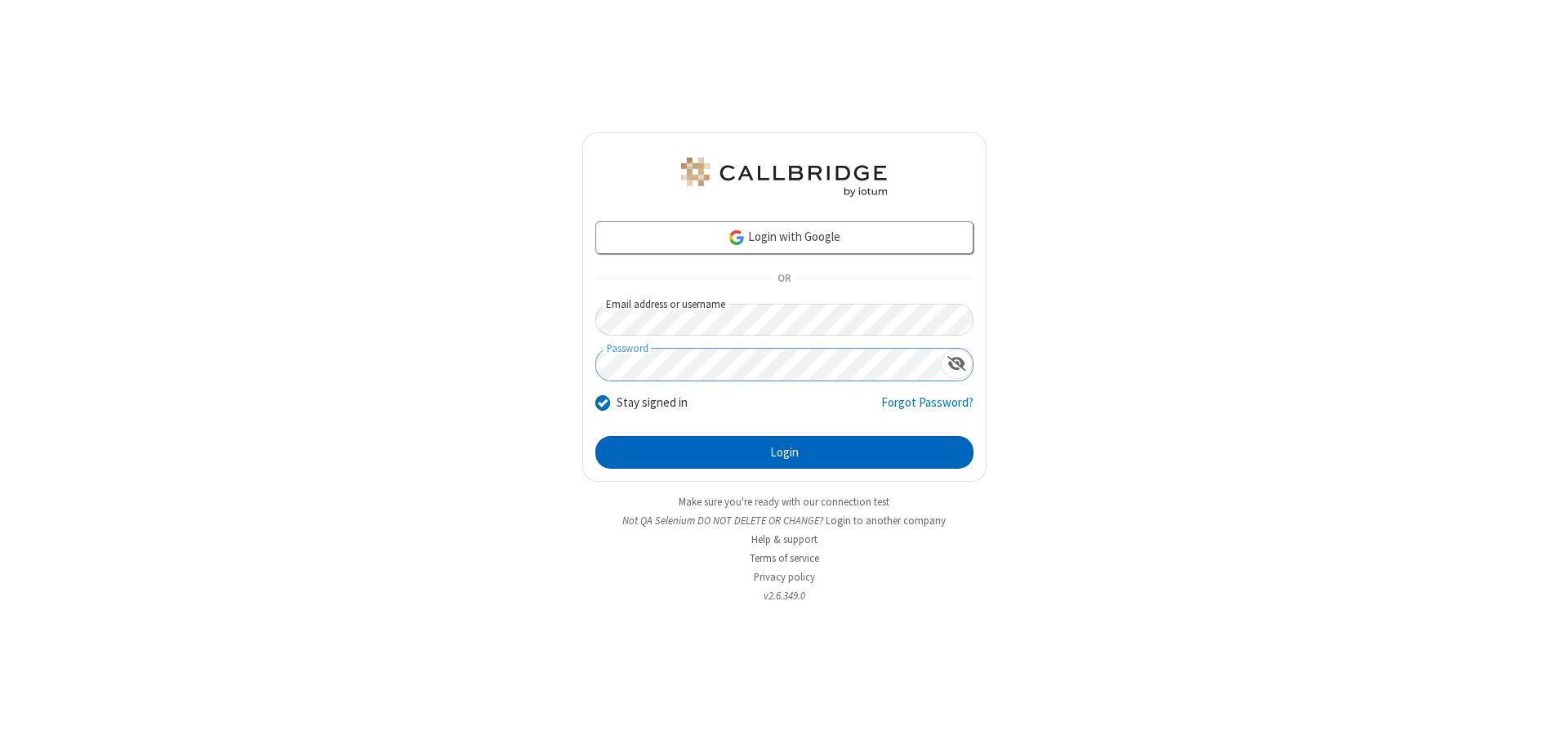
click at [784, 453] on button "Login" at bounding box center [784, 453] width 378 height 33
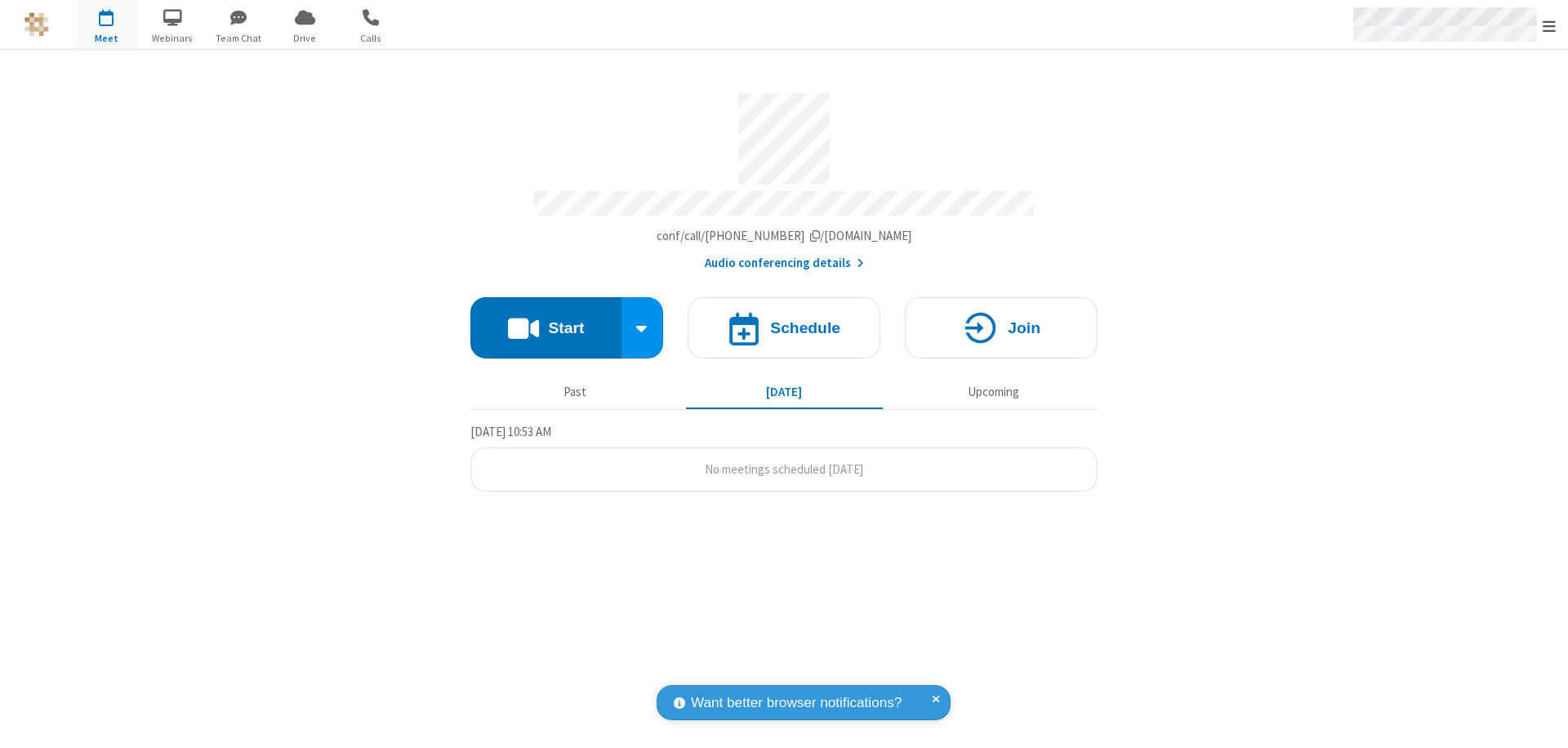
click at [1549, 25] on span "Open menu" at bounding box center [1549, 26] width 13 height 17
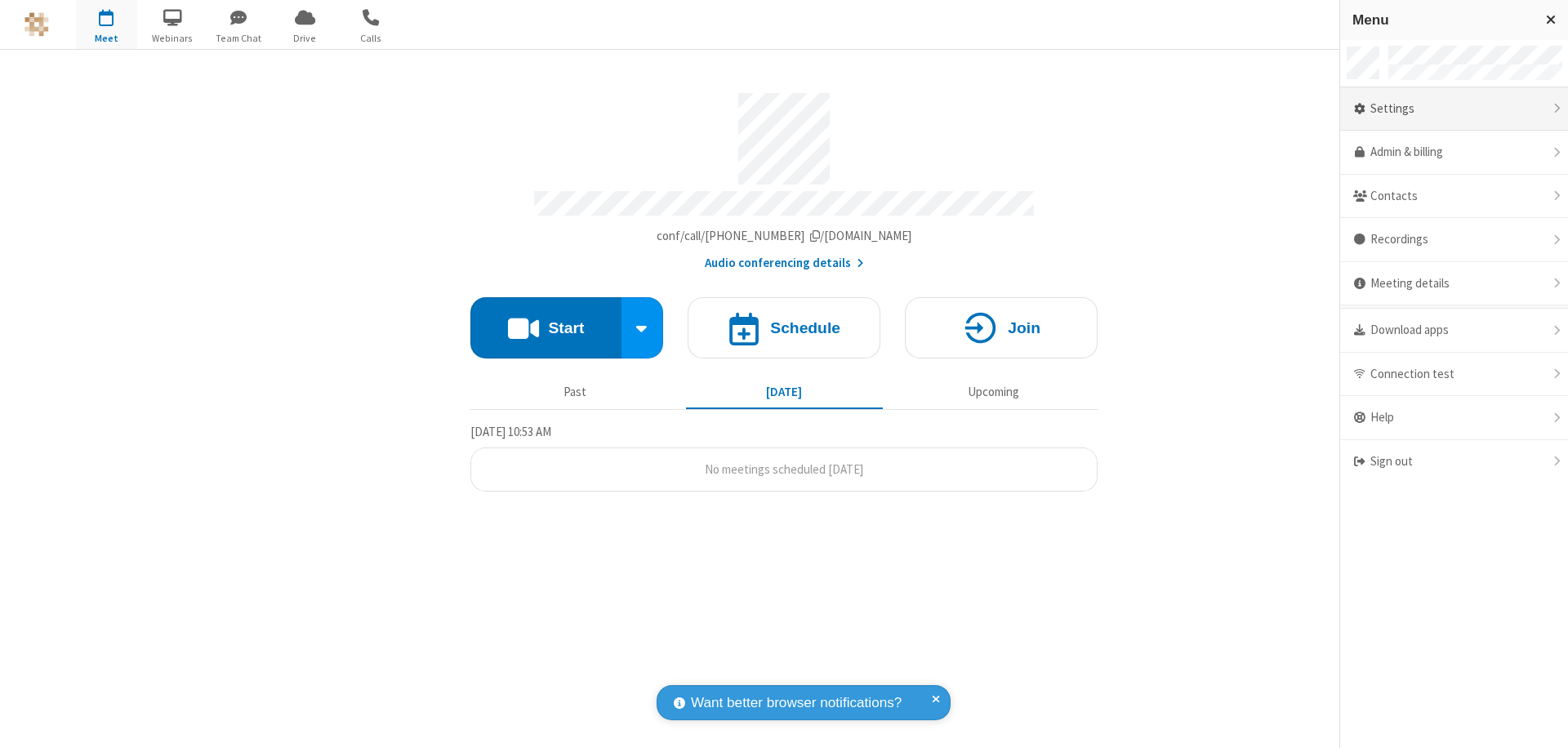
click at [1454, 109] on div "Settings" at bounding box center [1454, 109] width 228 height 44
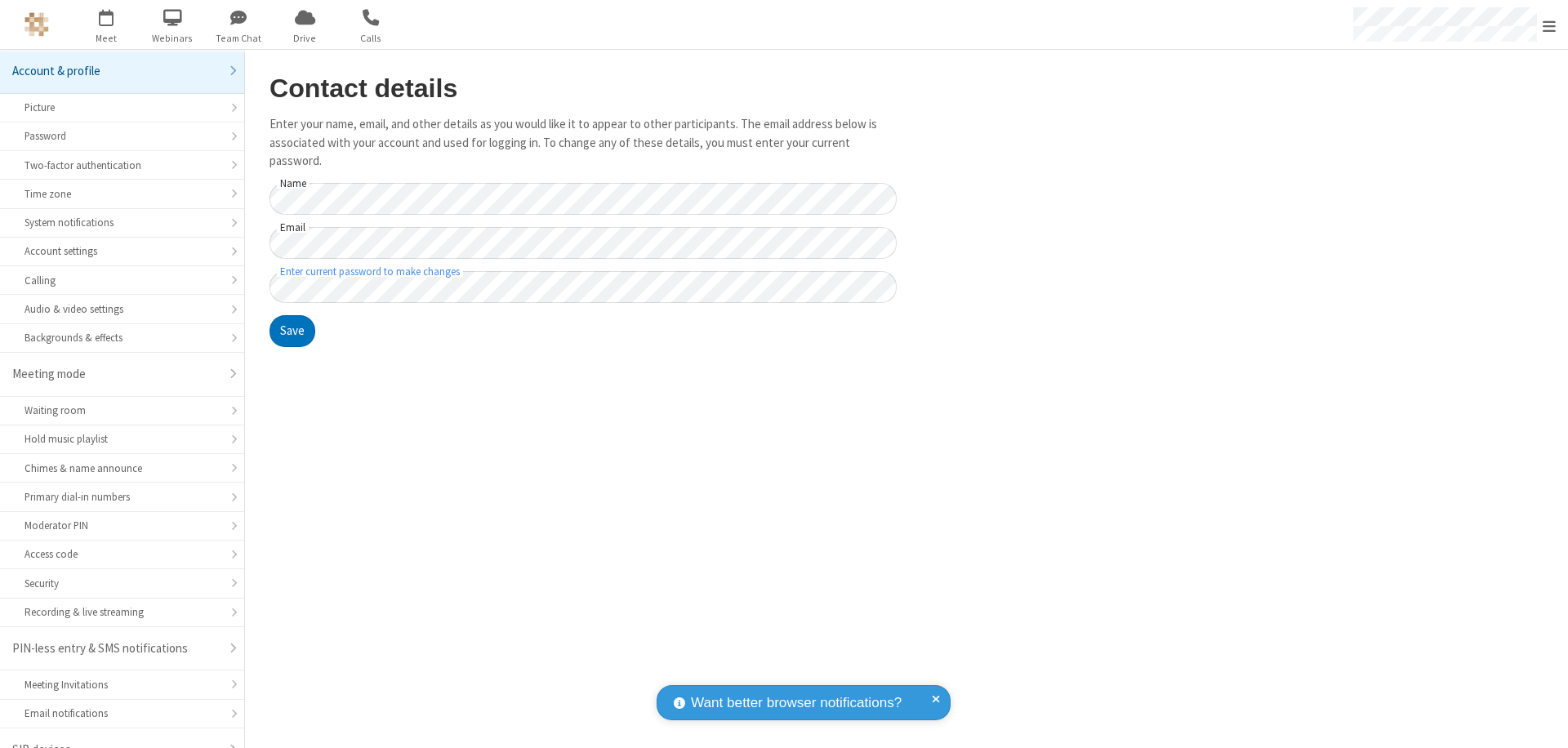
scroll to position [23, 0]
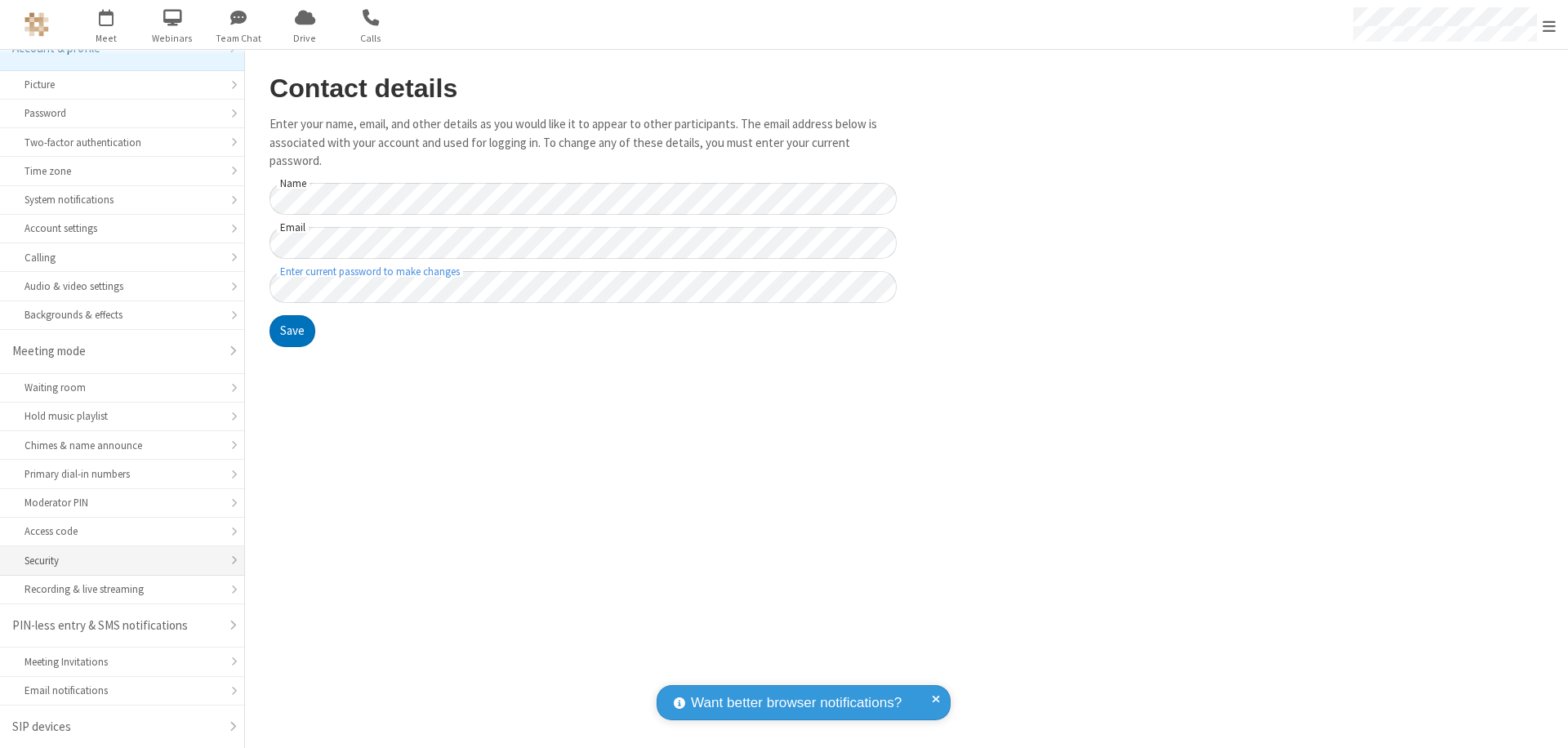
click at [116, 560] on div "Security" at bounding box center [122, 560] width 195 height 16
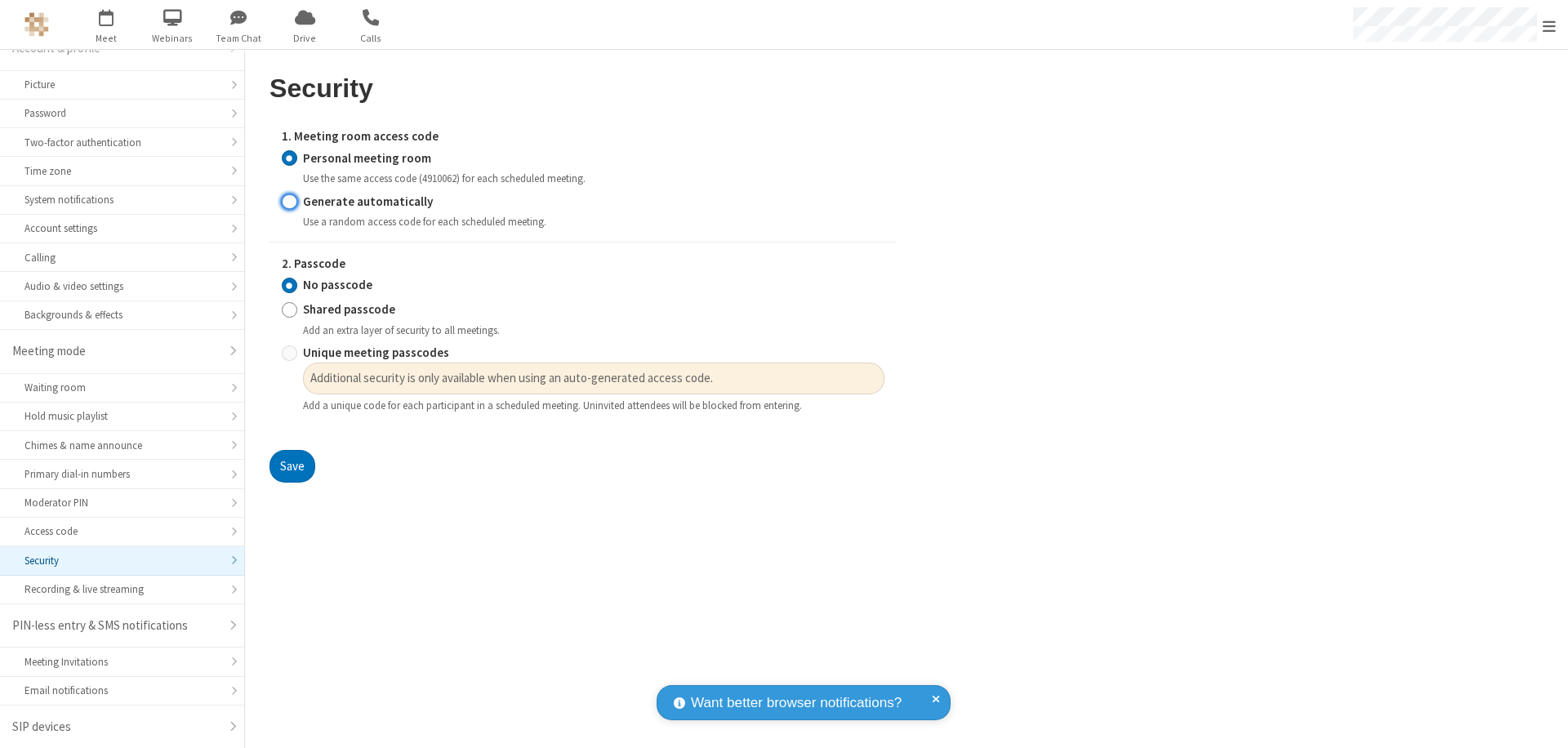
click at [289, 201] on input "Generate automatically" at bounding box center [289, 202] width 16 height 17
radio input "true"
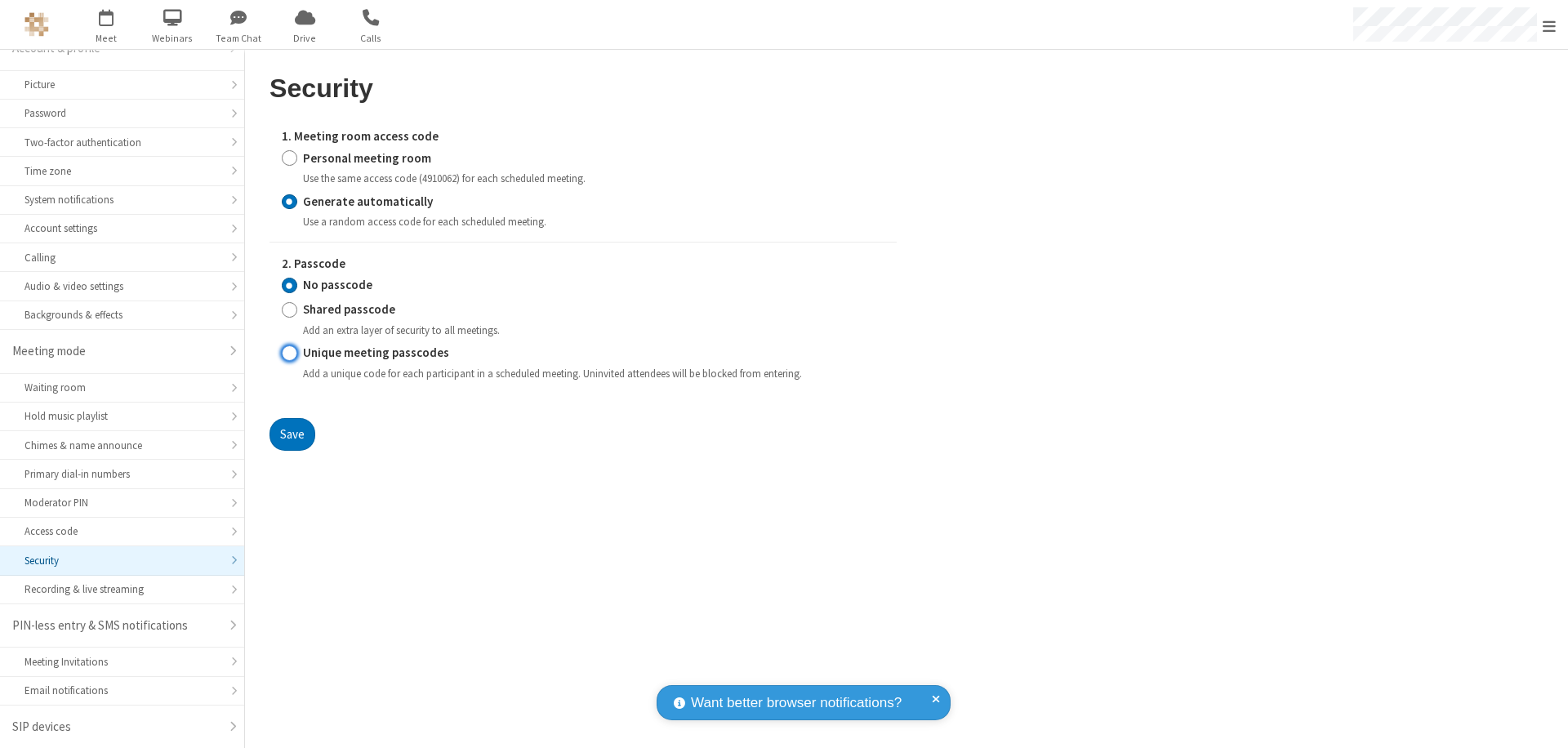
click at [289, 353] on input "Unique meeting passcodes" at bounding box center [289, 353] width 16 height 17
radio input "true"
click at [292, 434] on button "Save" at bounding box center [292, 434] width 46 height 33
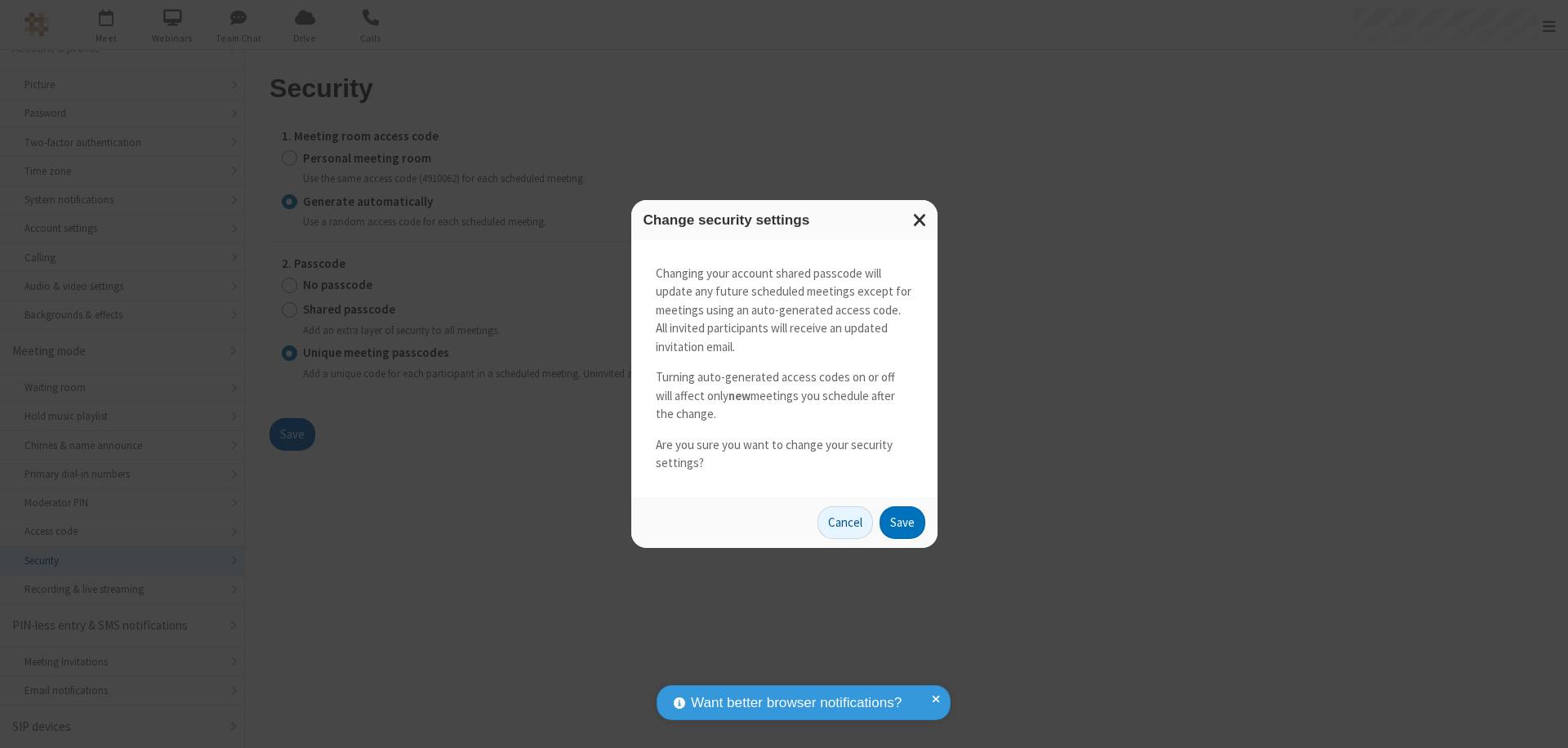
click at [902, 522] on button "Save" at bounding box center [902, 522] width 46 height 33
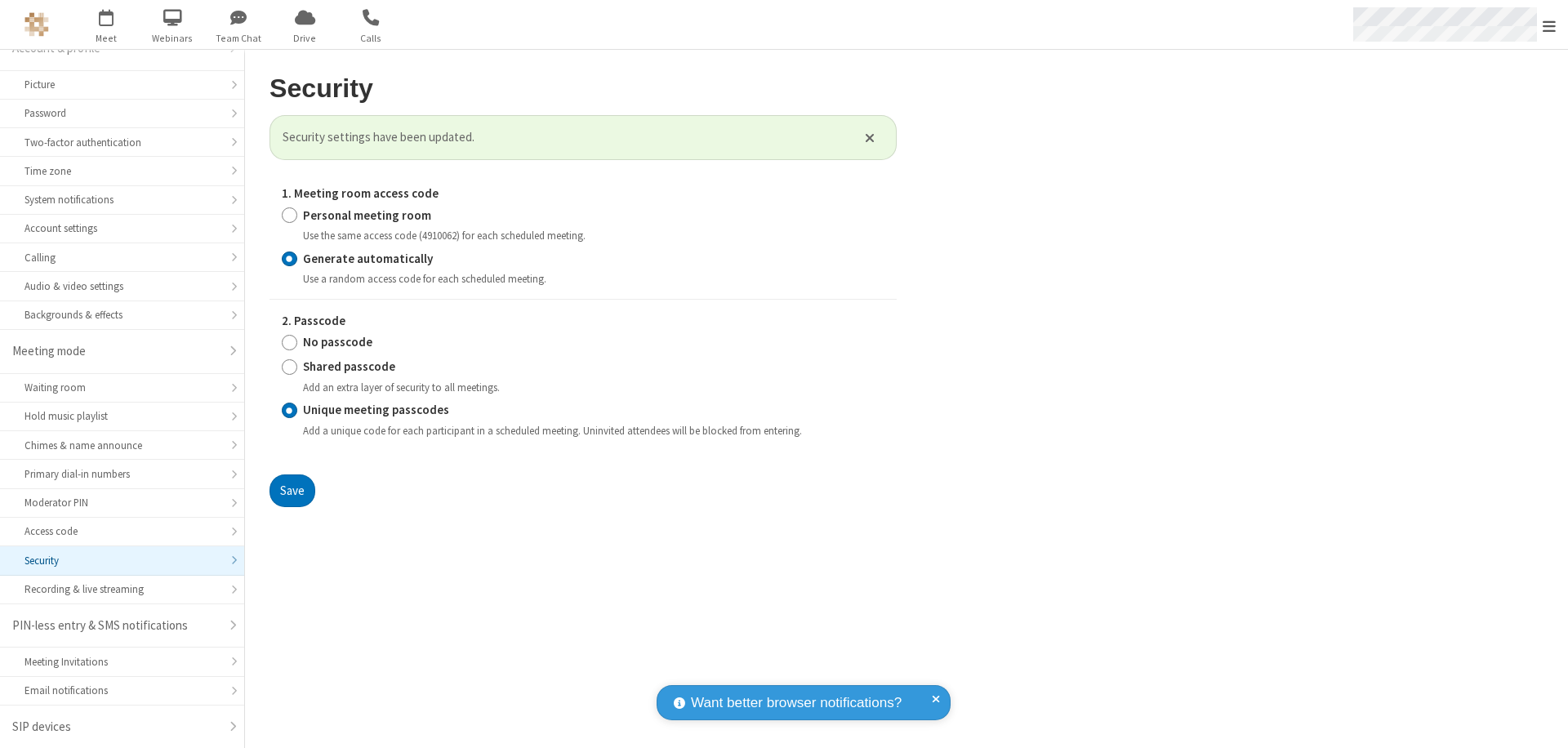
click at [1549, 25] on span "Open menu" at bounding box center [1549, 26] width 13 height 17
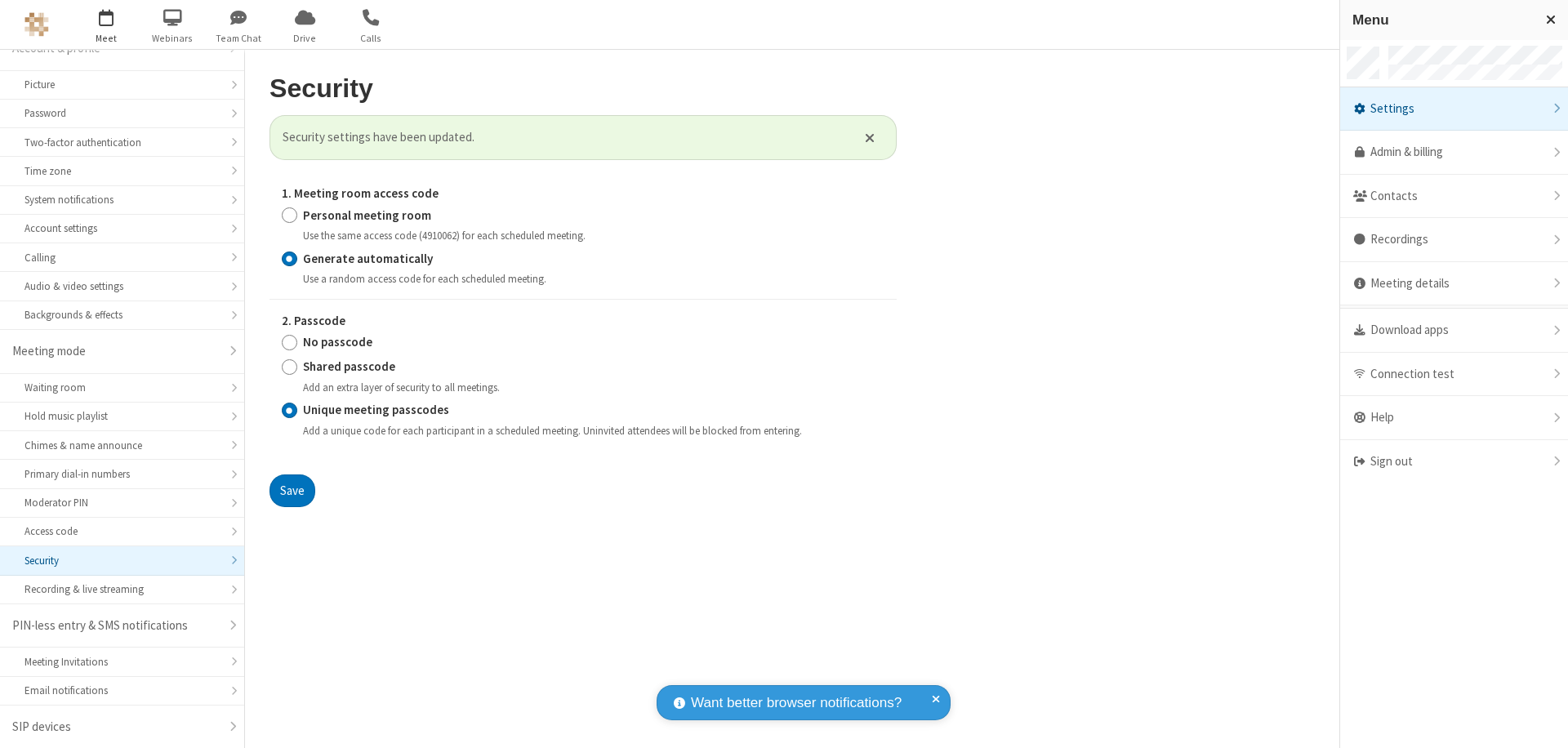
click at [106, 24] on span "button" at bounding box center [107, 18] width 61 height 28
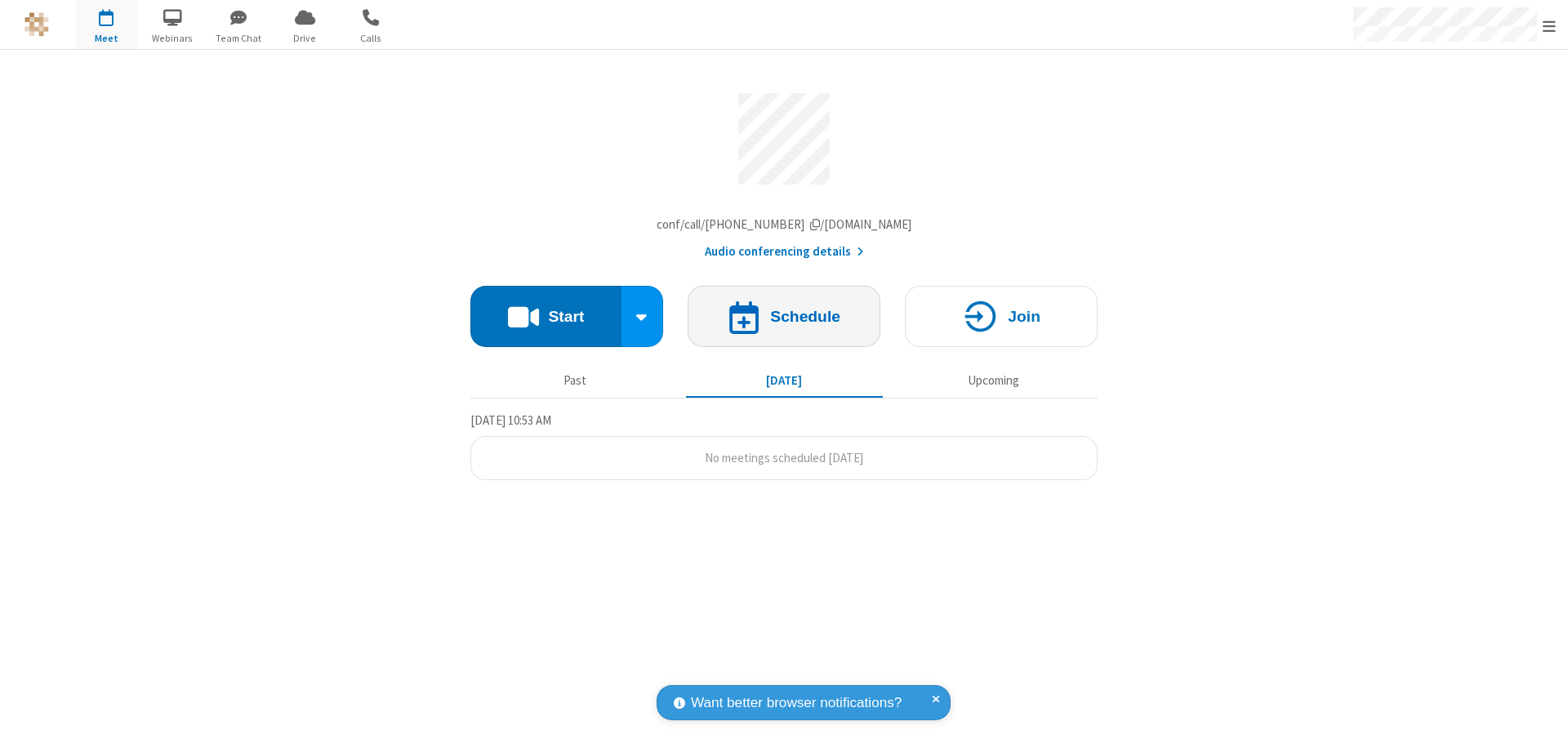
click at [784, 321] on h4 "Schedule" at bounding box center [805, 316] width 71 height 16
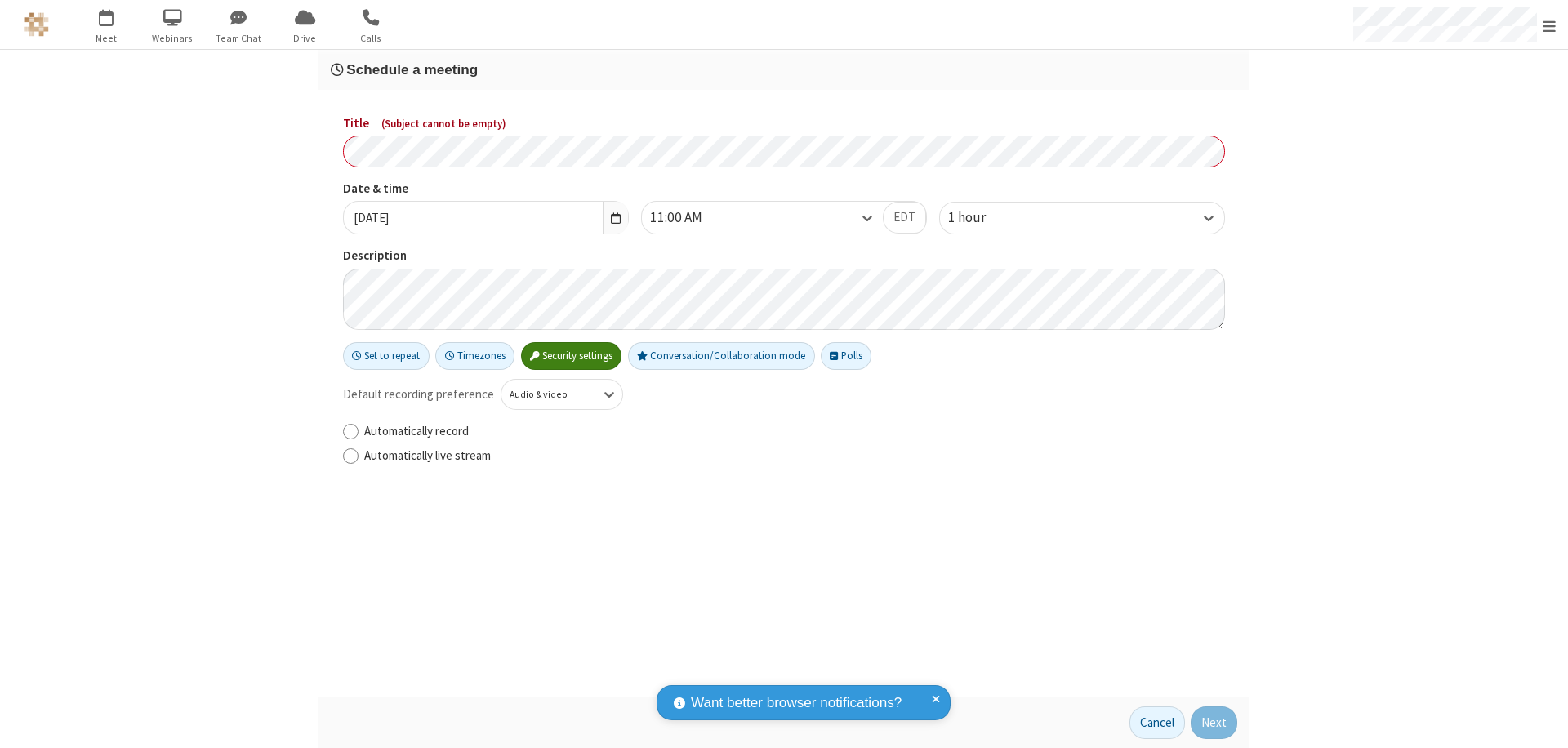
click at [784, 70] on h3 "Schedule a meeting" at bounding box center [784, 70] width 907 height 16
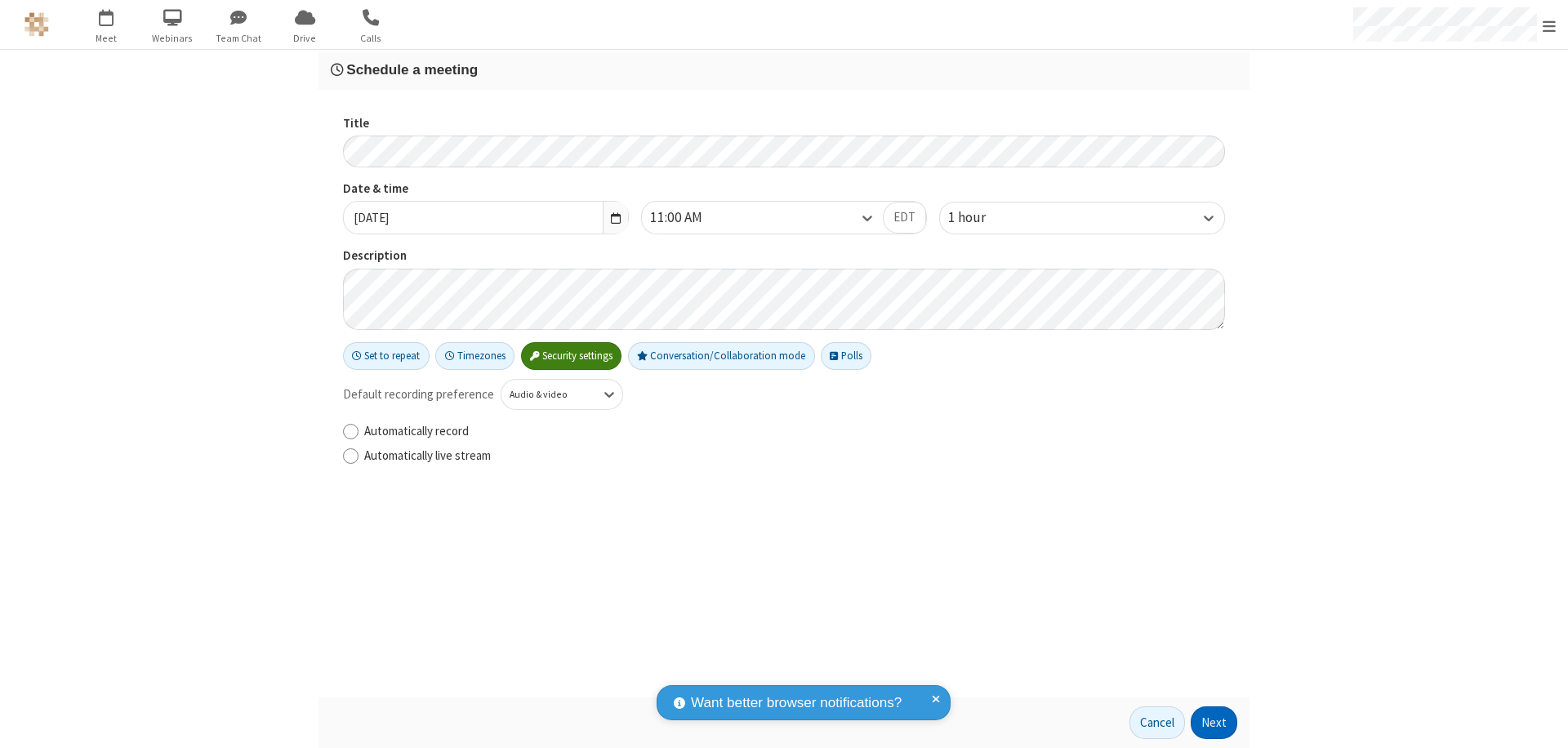
click at [1215, 723] on button "Next" at bounding box center [1214, 723] width 46 height 33
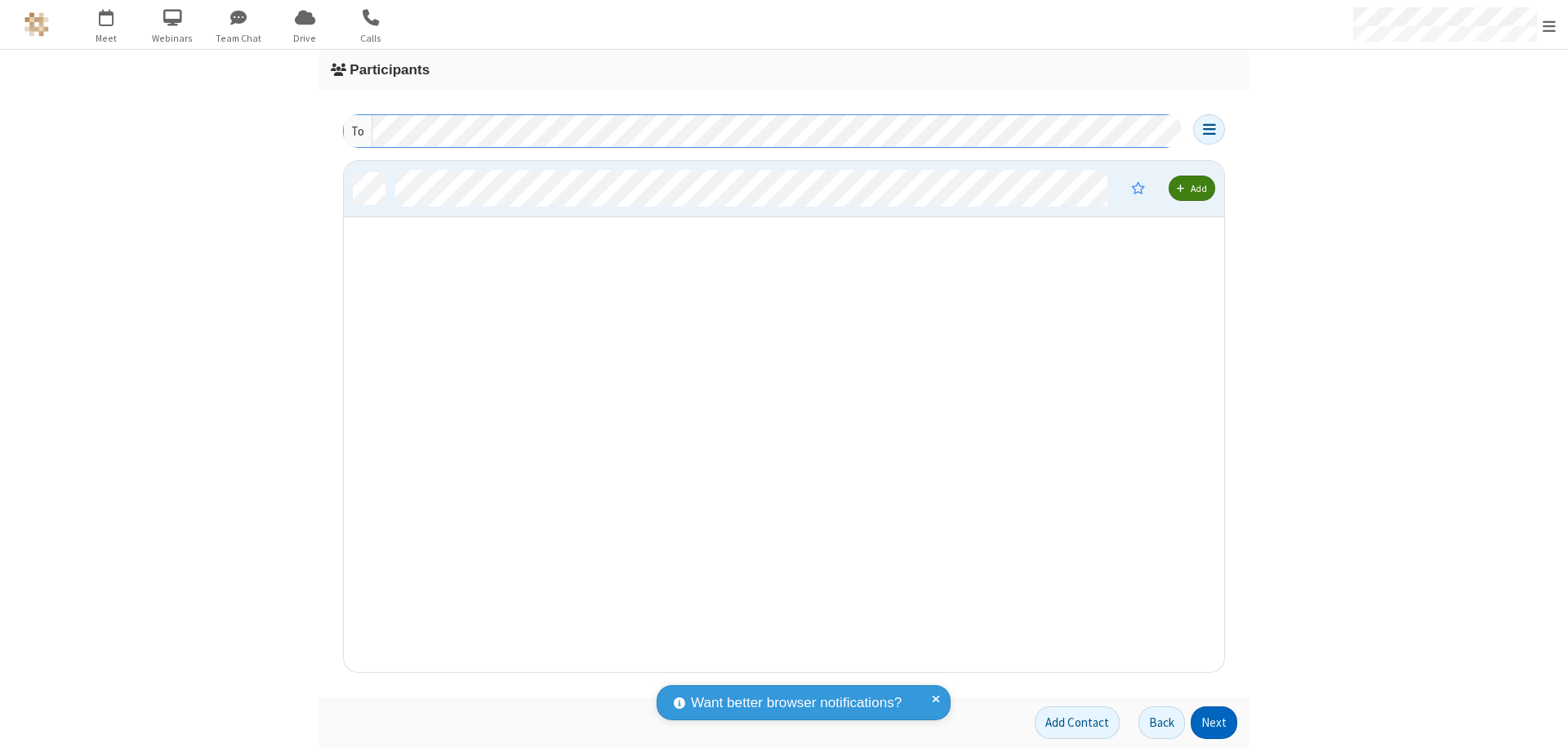
click at [1215, 723] on button "Next" at bounding box center [1214, 723] width 46 height 33
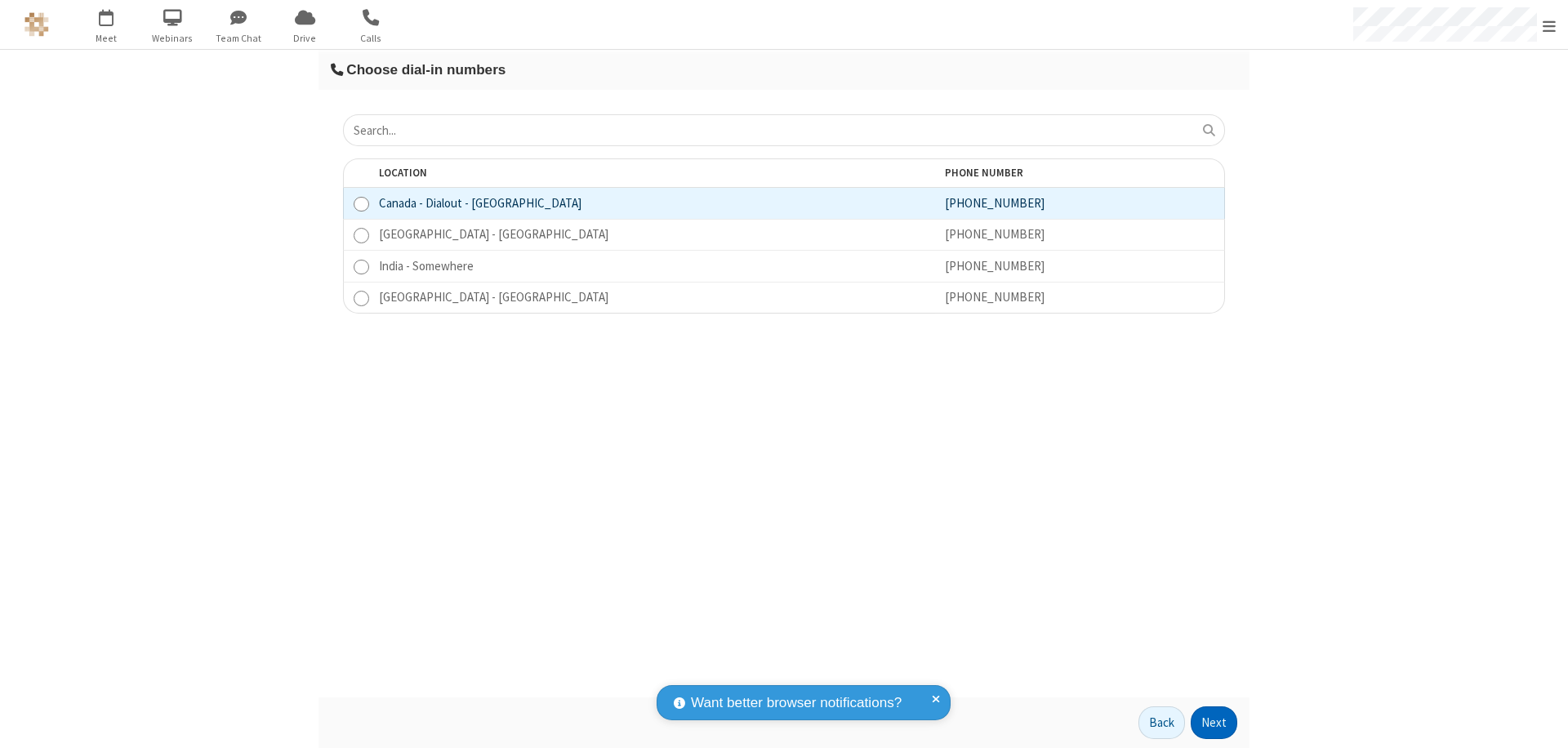
click at [1215, 723] on button "Next" at bounding box center [1214, 723] width 46 height 33
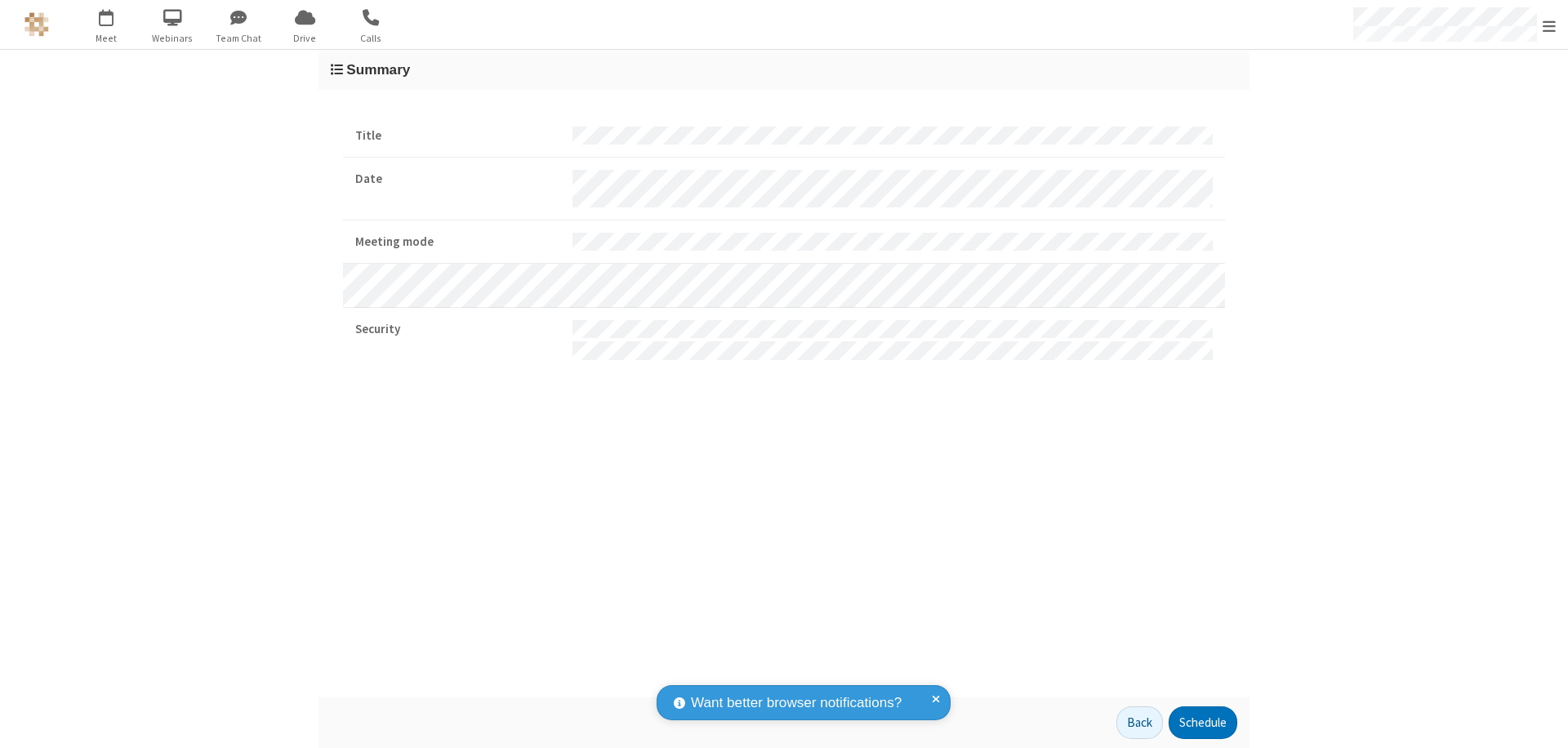
click at [1549, 25] on span "Open menu" at bounding box center [1549, 26] width 13 height 17
click at [1454, 109] on div "Settings" at bounding box center [1454, 109] width 228 height 44
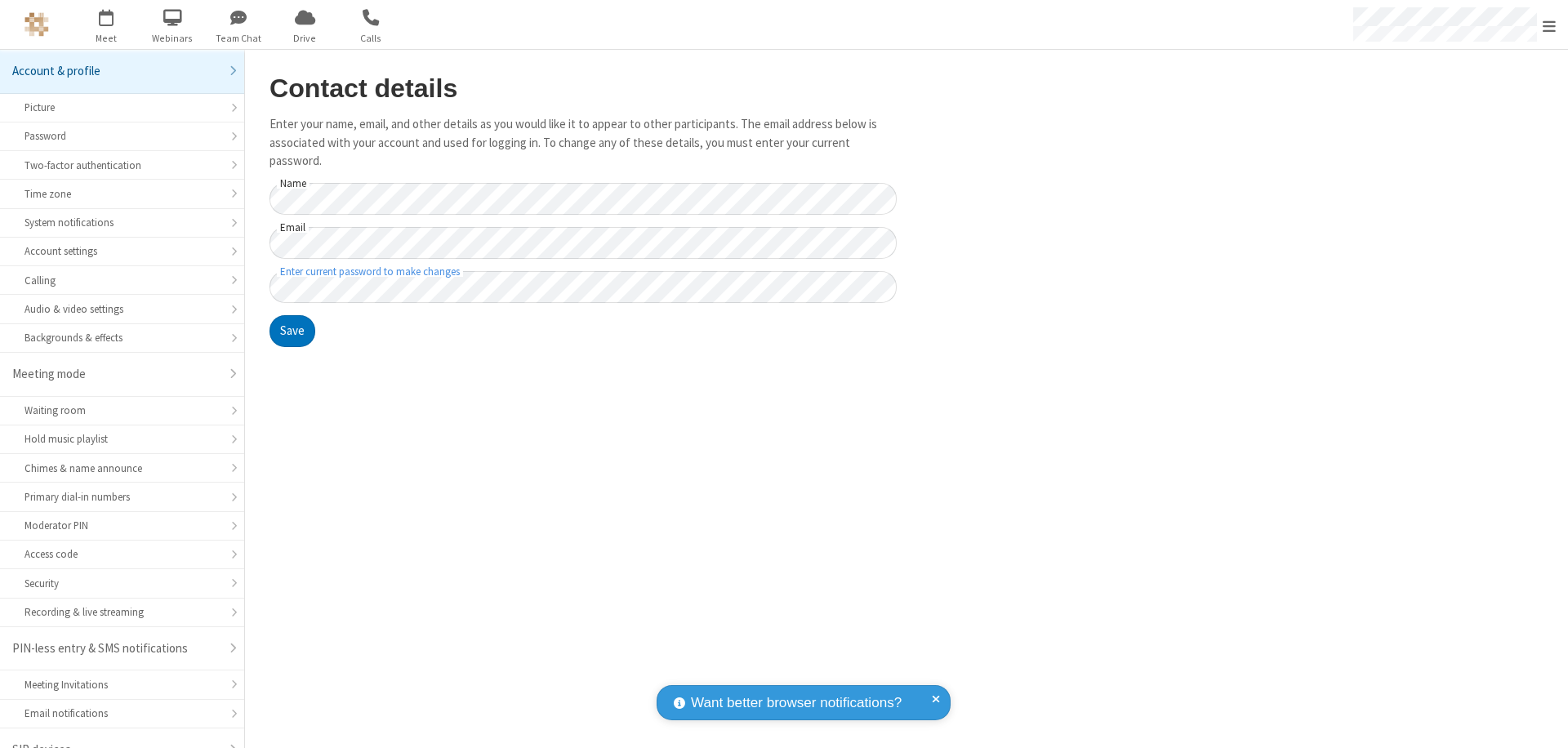
scroll to position [23, 0]
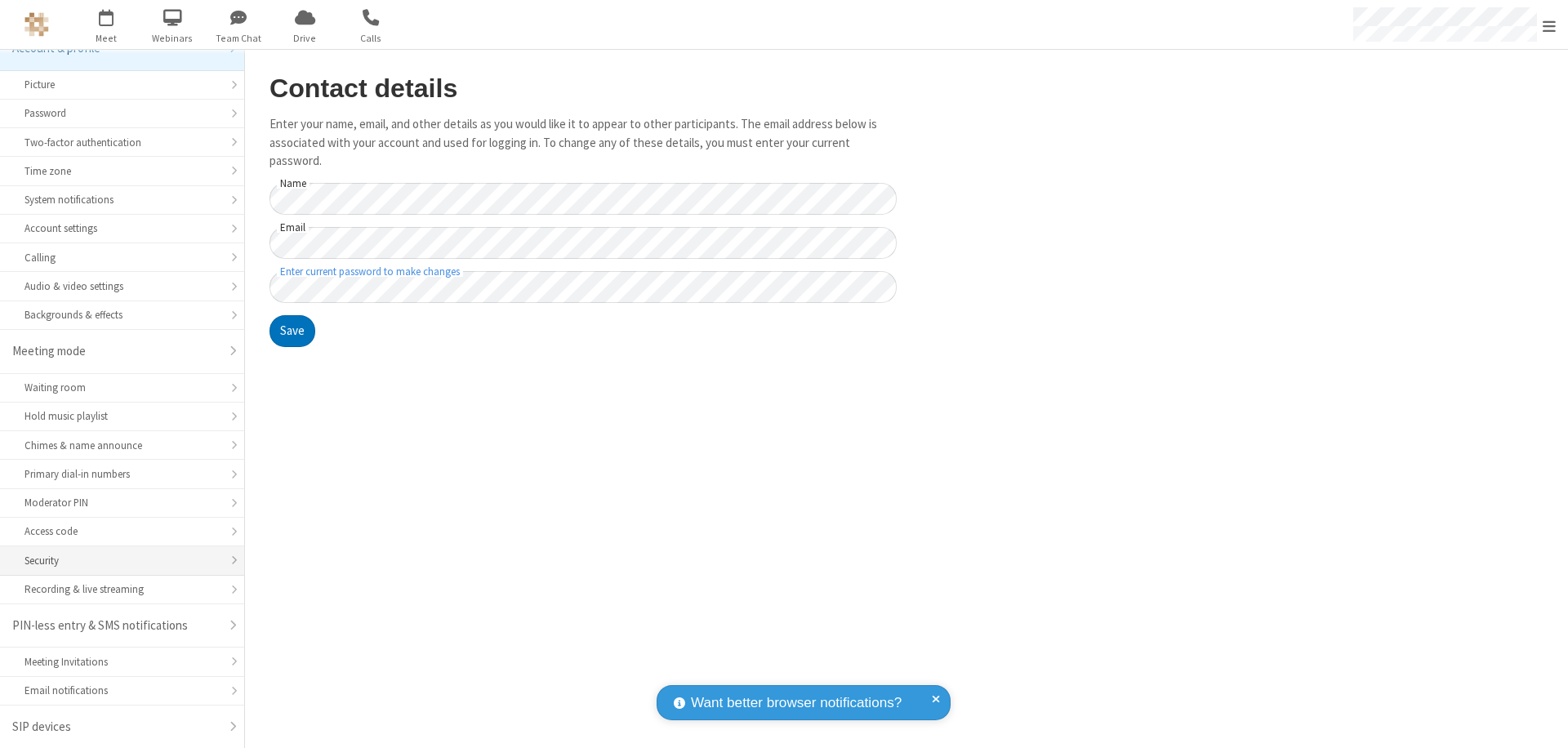
click at [116, 560] on div "Security" at bounding box center [122, 560] width 195 height 16
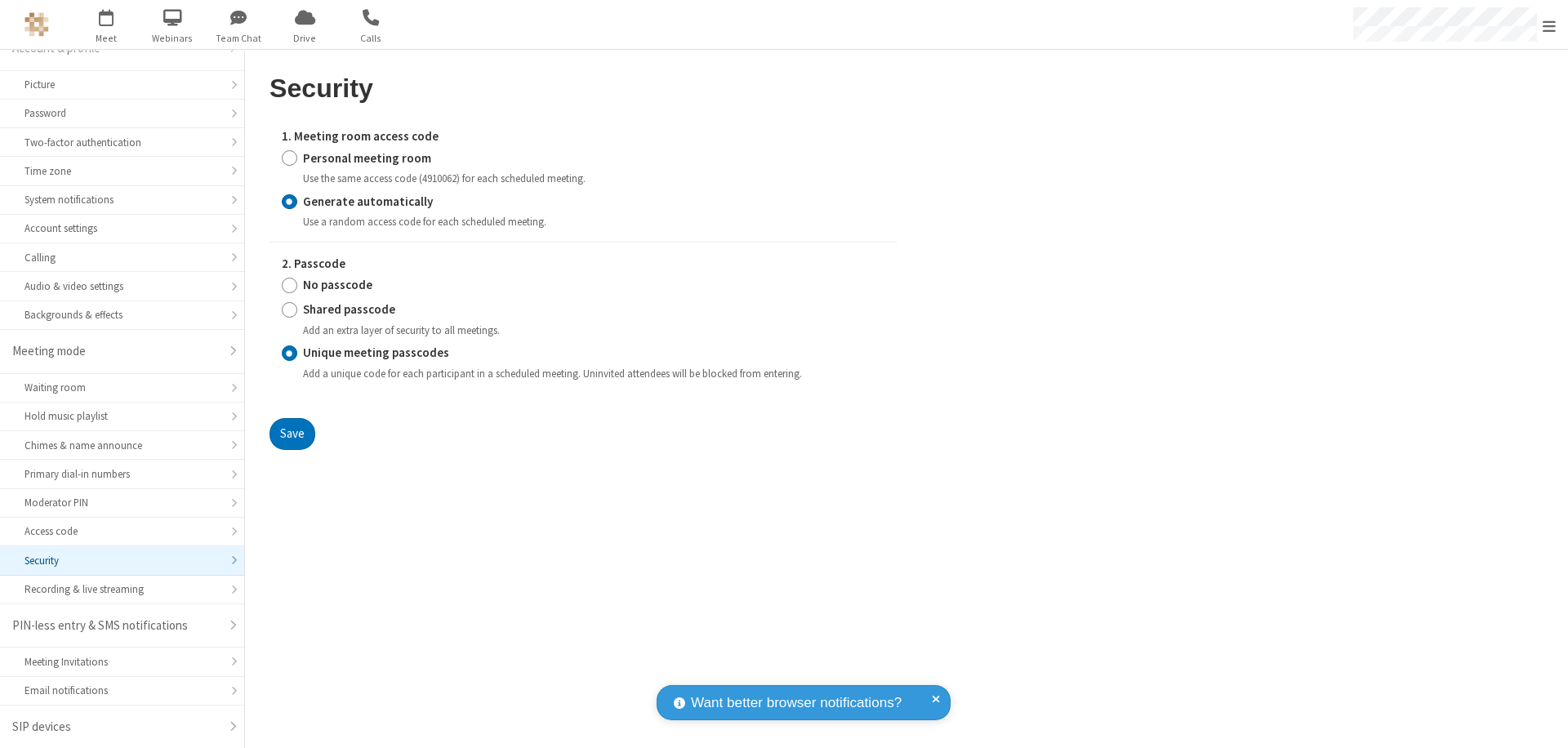
click at [289, 158] on input "Personal meeting room" at bounding box center [289, 158] width 16 height 17
radio input "true"
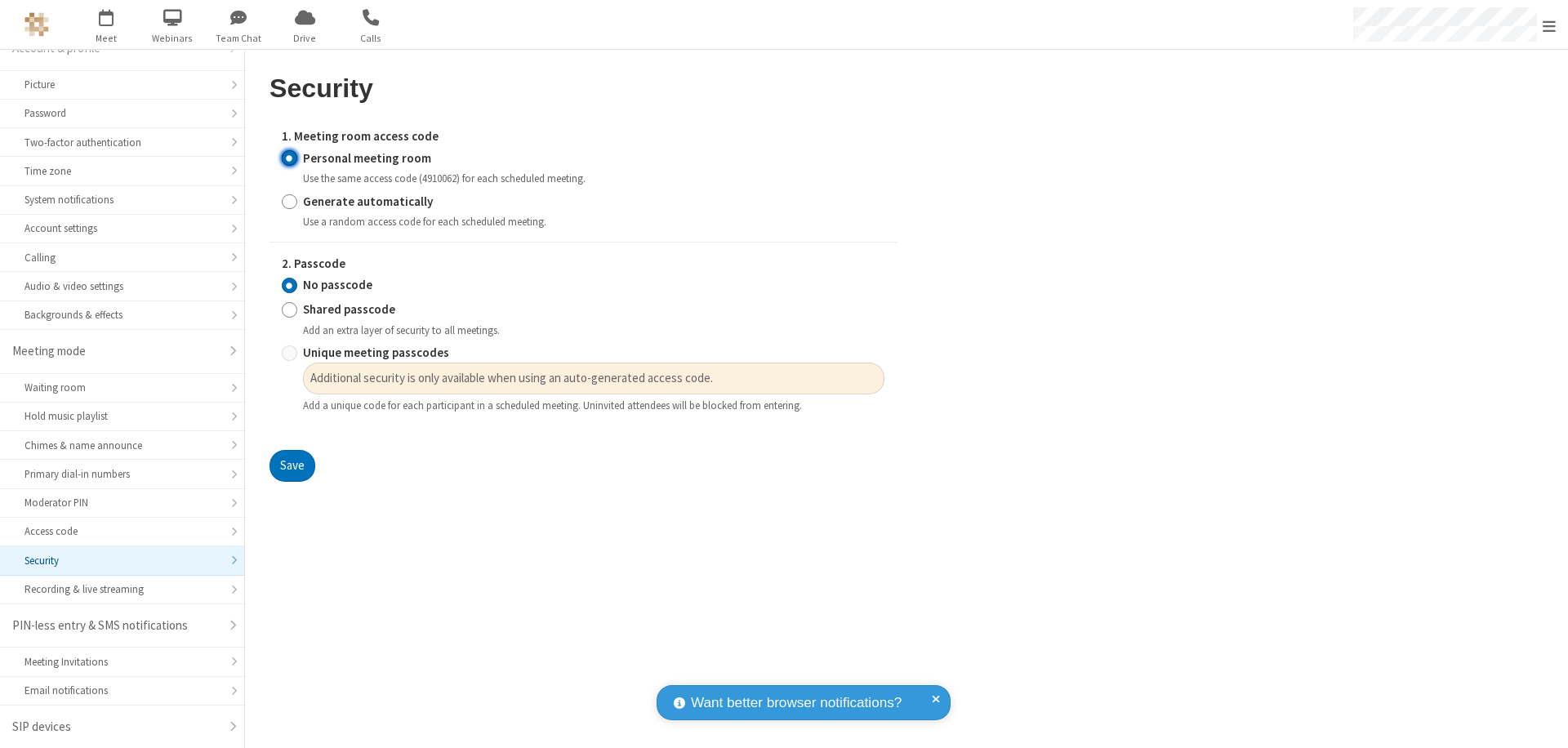
click at [289, 285] on input "No passcode" at bounding box center [289, 285] width 16 height 17
click at [292, 466] on button "Save" at bounding box center [292, 466] width 46 height 33
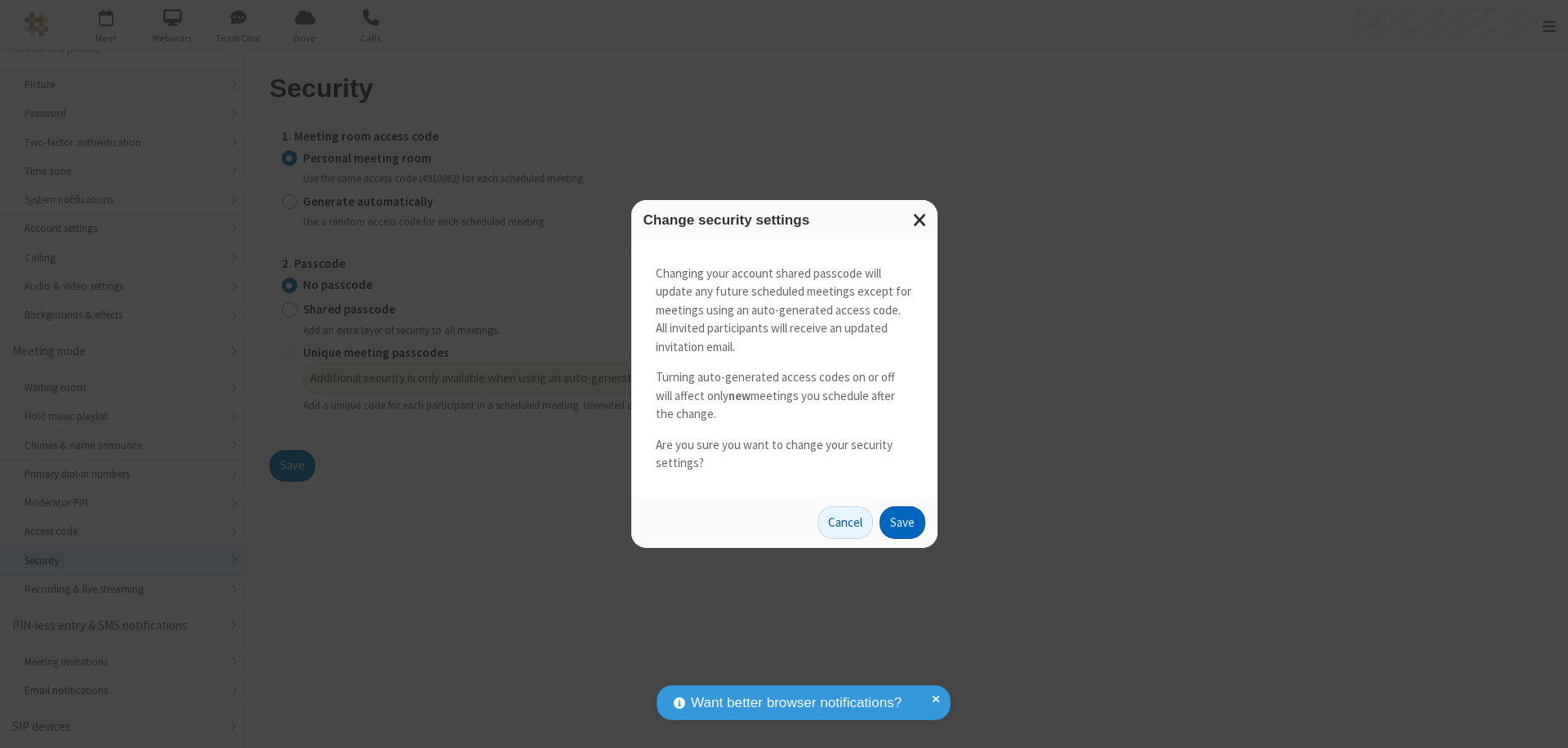
click at [902, 522] on button "Save" at bounding box center [902, 522] width 46 height 33
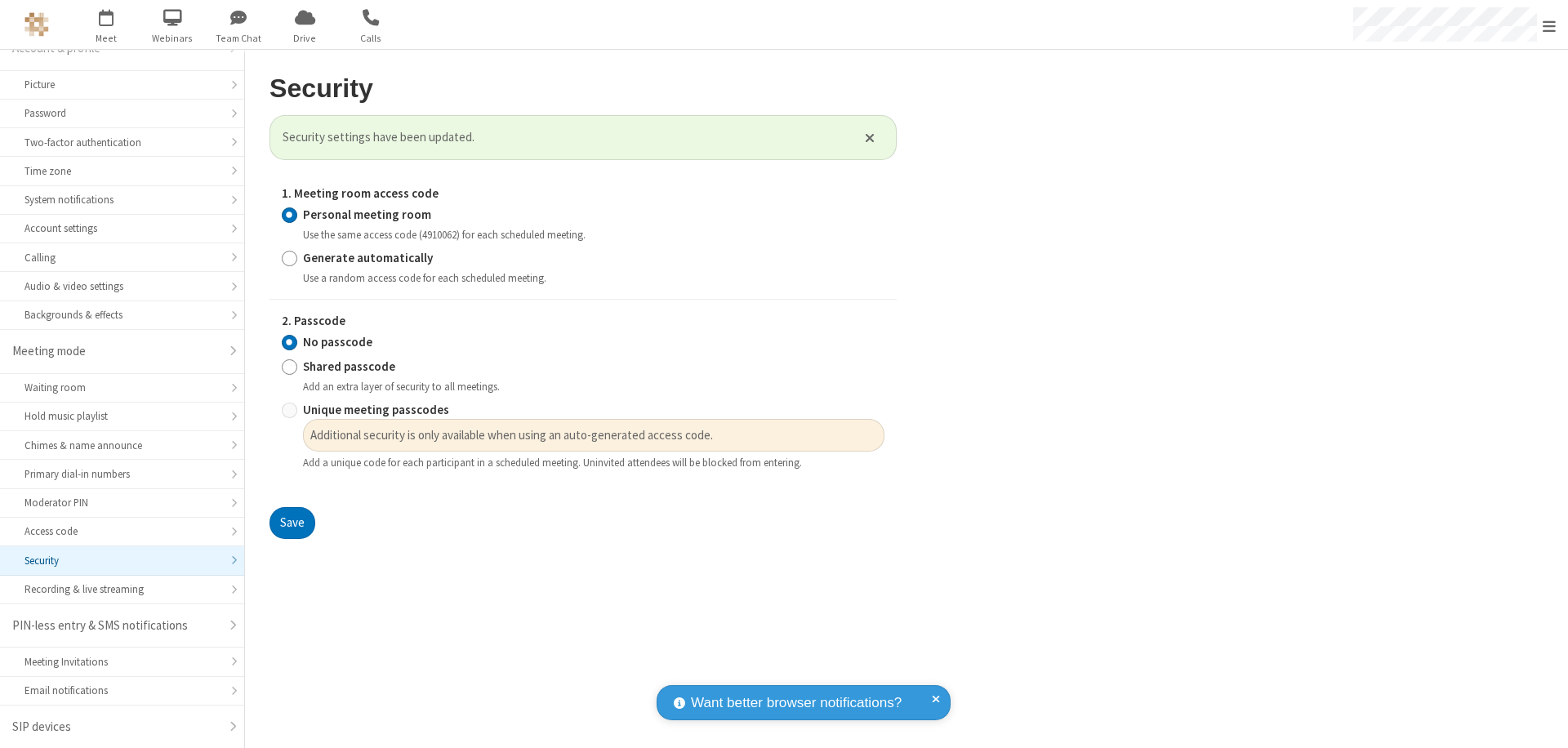
click at [1549, 24] on span "Open menu" at bounding box center [1549, 26] width 13 height 17
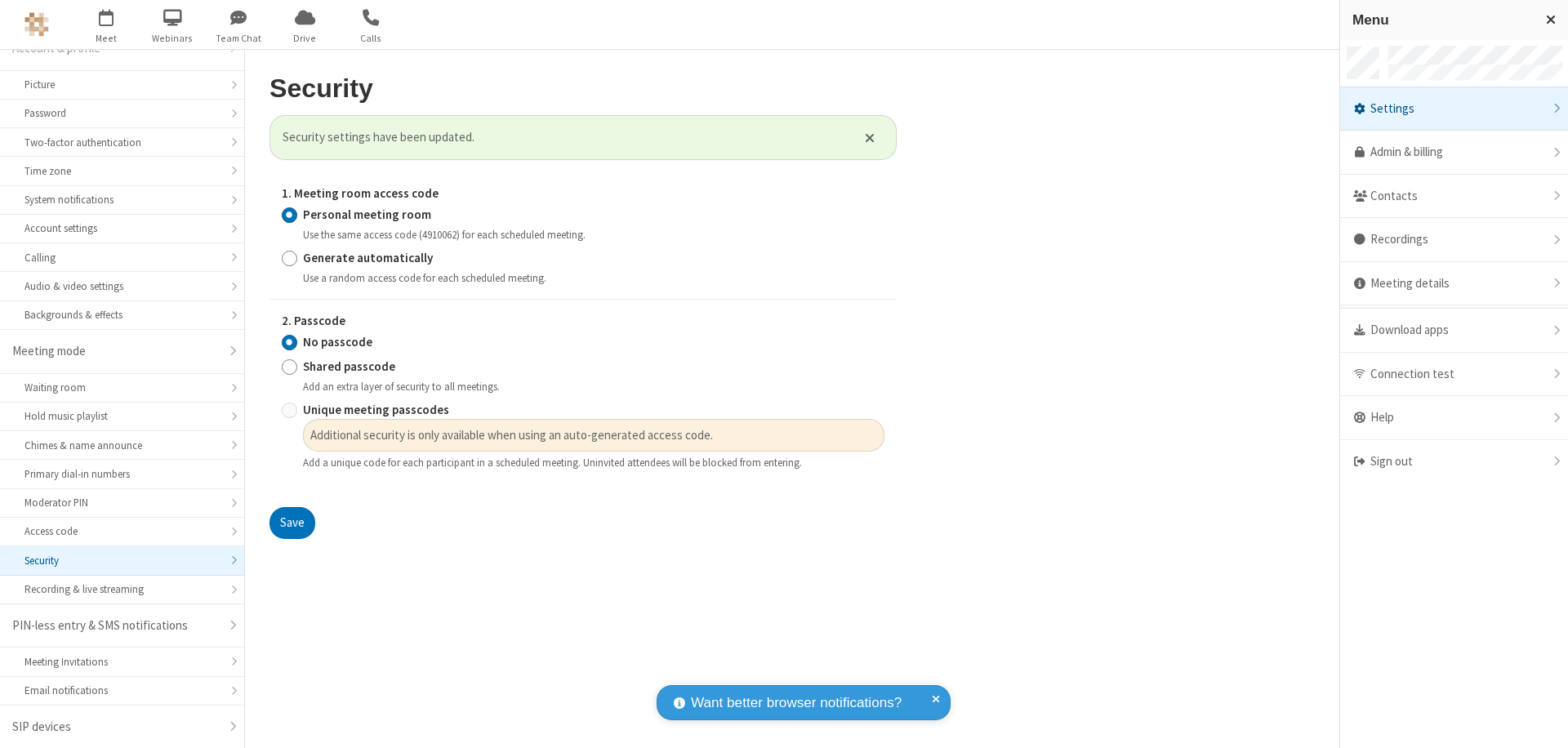
click at [1454, 462] on div "Sign out" at bounding box center [1454, 462] width 228 height 44
